Goal: Task Accomplishment & Management: Use online tool/utility

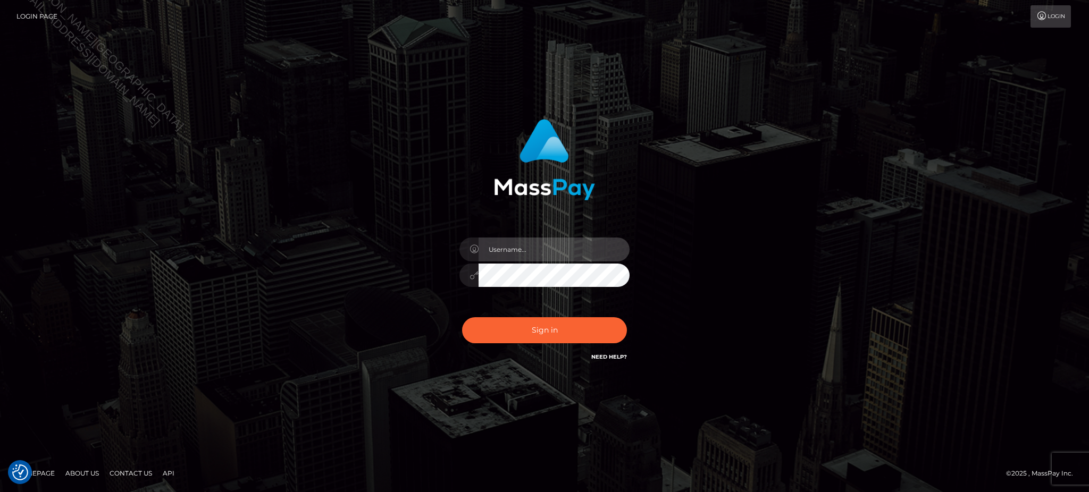
type input "Jiecel"
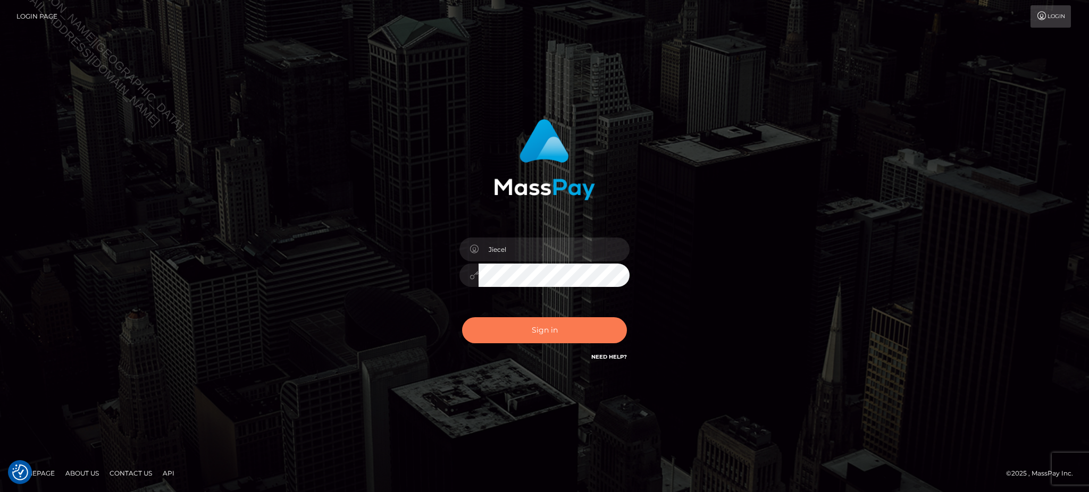
click at [556, 331] on button "Sign in" at bounding box center [544, 330] width 165 height 26
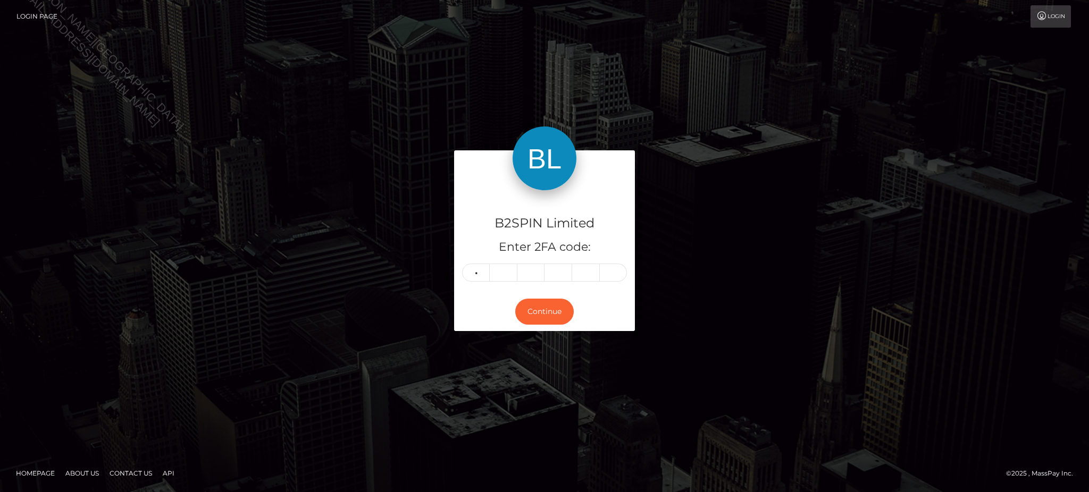
type input "4"
type input "3"
type input "5"
type input "1"
type input "7"
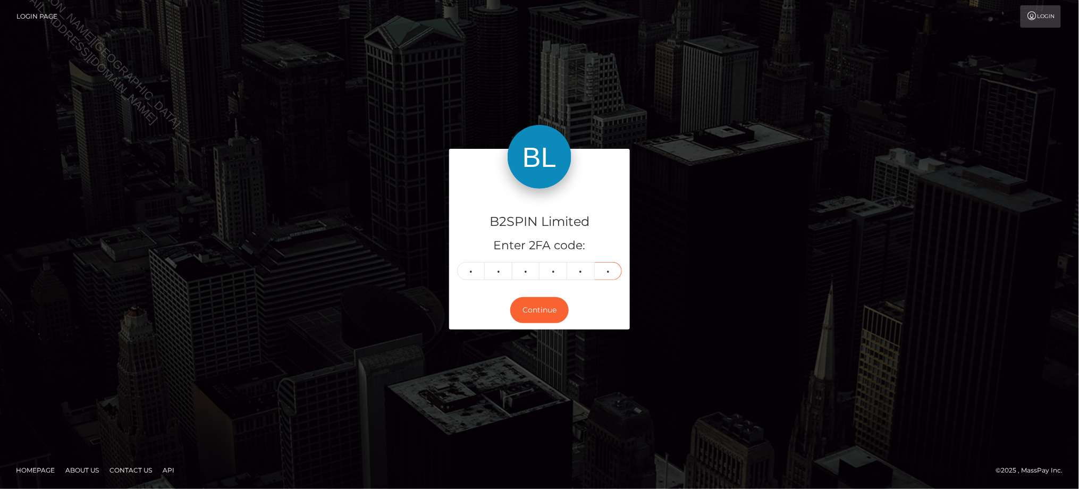
type input "9"
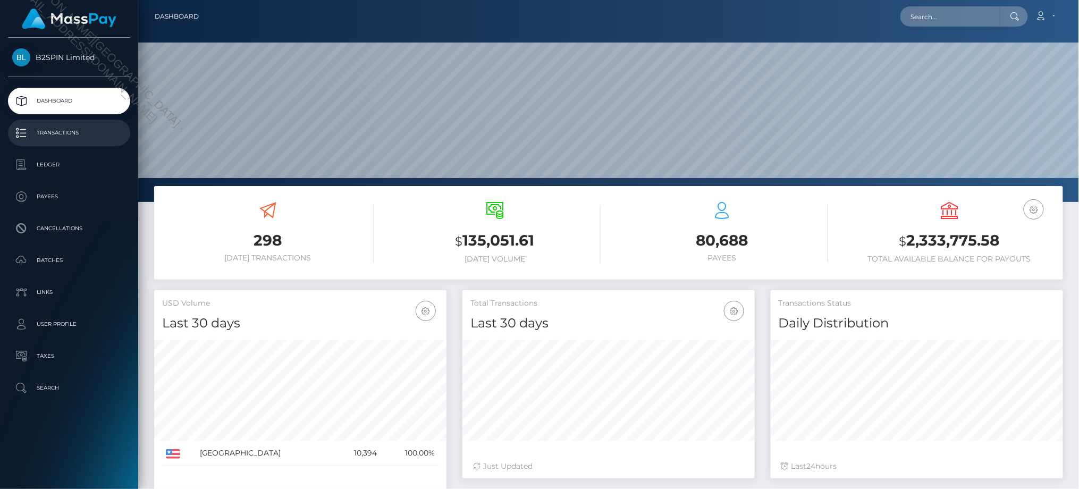
scroll to position [188, 292]
click at [63, 139] on p "Transactions" at bounding box center [69, 133] width 114 height 16
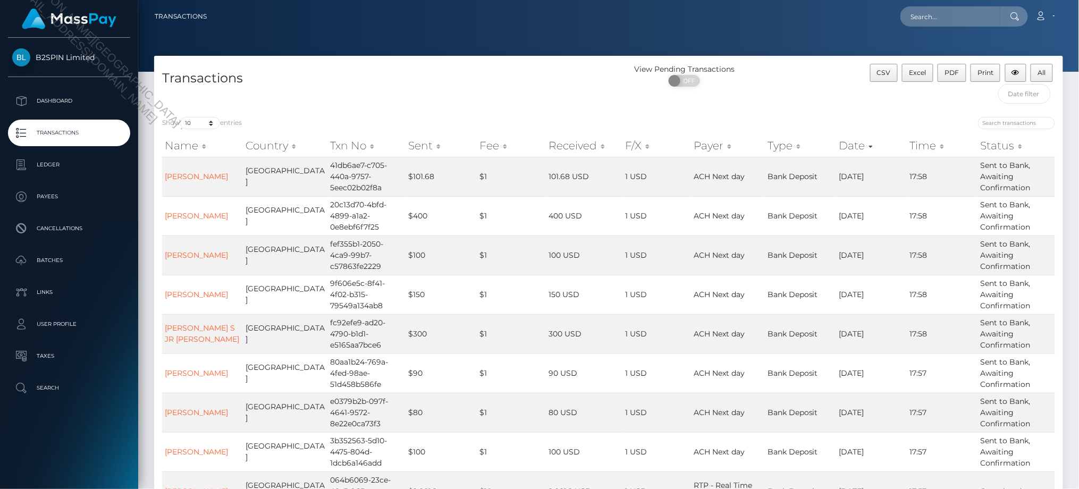
click at [197, 108] on div "Transactions" at bounding box center [381, 86] width 455 height 45
click at [194, 119] on select "10 25 50 100 250 500 1,000 3,500" at bounding box center [200, 123] width 40 height 12
select select "3500"
click at [181, 117] on select "10 25 50 100 250 500 1,000 3,500" at bounding box center [200, 123] width 40 height 12
click at [685, 86] on span "OFF" at bounding box center [688, 81] width 27 height 12
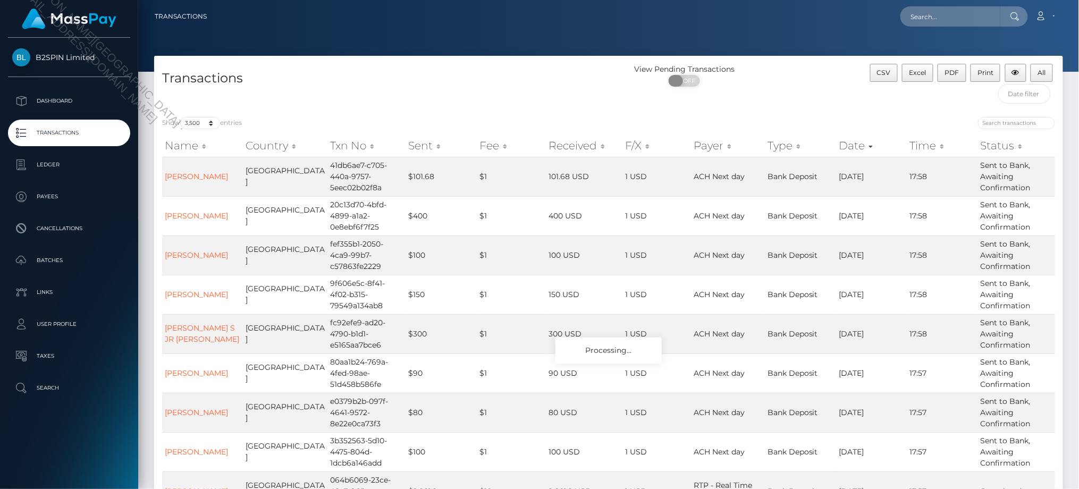
checkbox input "true"
click at [41, 459] on div "B2SPIN Limited Dashboard Transactions Ledger Payees Cancellations Batches" at bounding box center [69, 262] width 138 height 449
click at [117, 449] on div "B2SPIN Limited Dashboard Transactions Ledger Payees Cancellations Batches" at bounding box center [69, 262] width 138 height 449
drag, startPoint x: 921, startPoint y: 77, endPoint x: 919, endPoint y: 86, distance: 9.7
click at [921, 77] on button "Excel" at bounding box center [917, 73] width 31 height 18
